Goal: Task Accomplishment & Management: Manage account settings

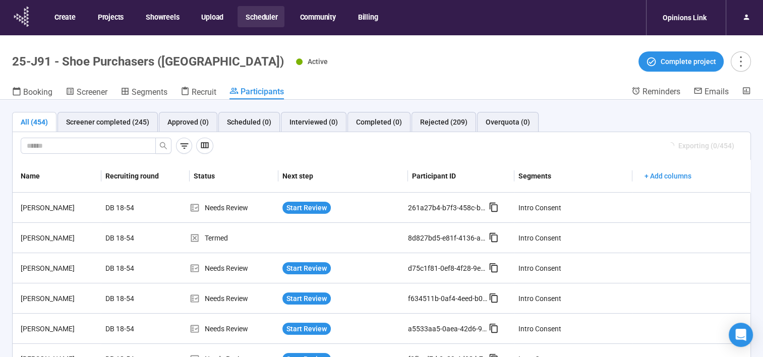
click at [16, 22] on icon at bounding box center [22, 17] width 25 height 26
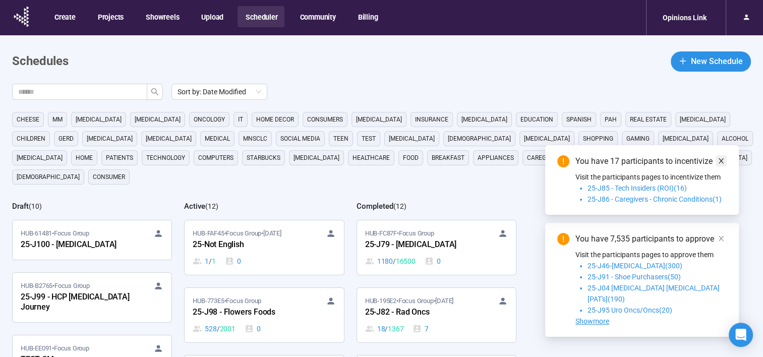
click at [722, 166] on span at bounding box center [720, 160] width 7 height 11
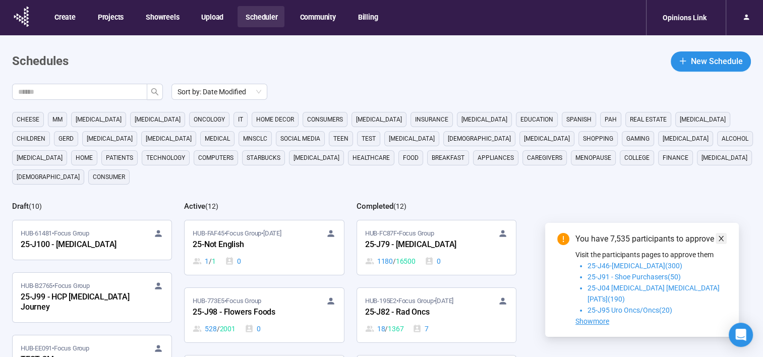
click at [724, 244] on link at bounding box center [720, 238] width 11 height 11
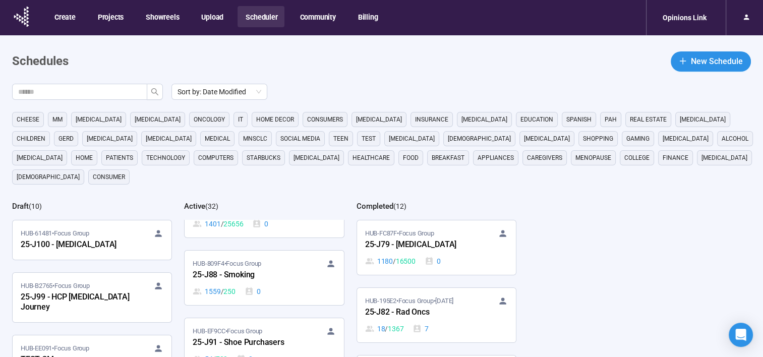
scroll to position [1462, 0]
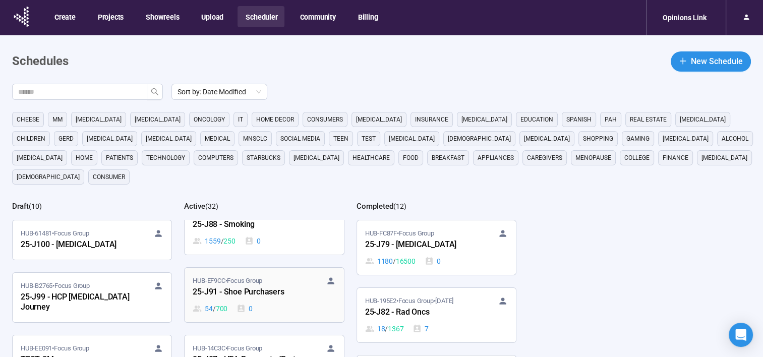
click at [262, 286] on div "25-J91 - Shoe Purchasers" at bounding box center [248, 292] width 111 height 13
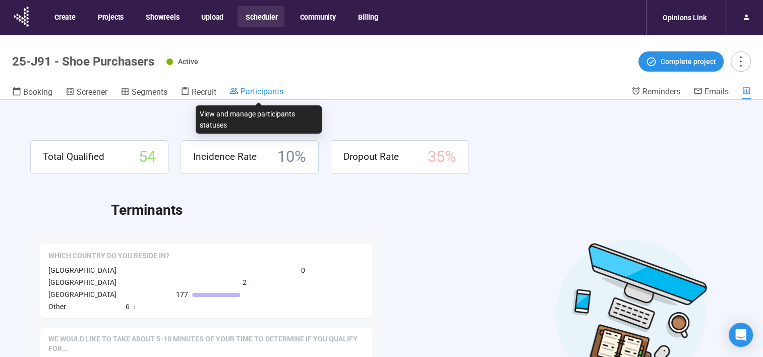
click at [250, 93] on span "Participants" at bounding box center [261, 92] width 43 height 10
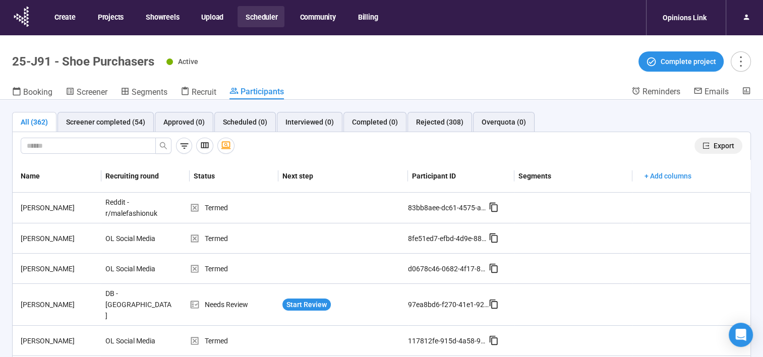
click at [721, 147] on span "Export" at bounding box center [723, 145] width 21 height 11
